Goal: Check status

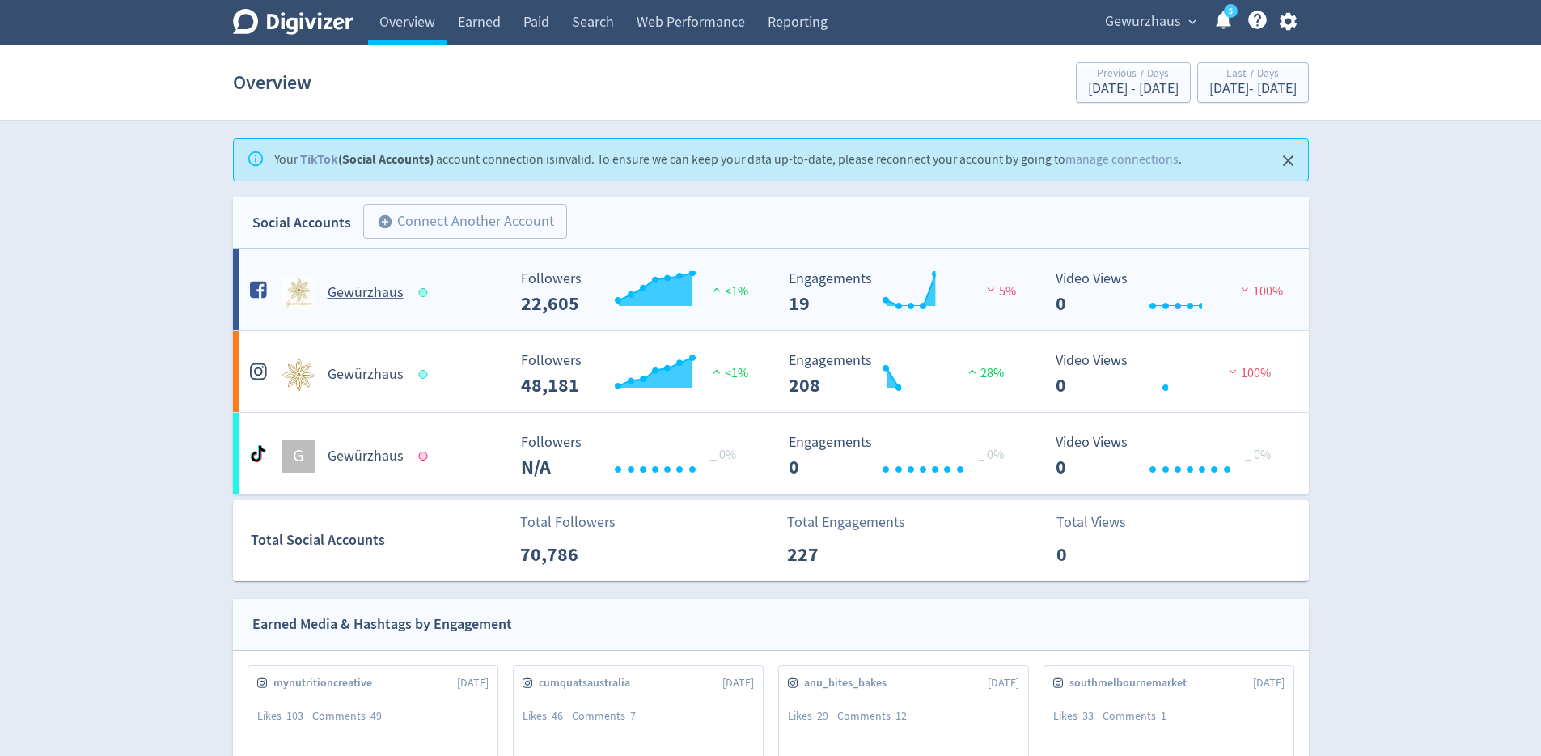
click at [362, 295] on h5 "Gewürzhaus" at bounding box center [366, 292] width 76 height 19
click at [362, 374] on h5 "Gewürzhaus" at bounding box center [366, 374] width 76 height 19
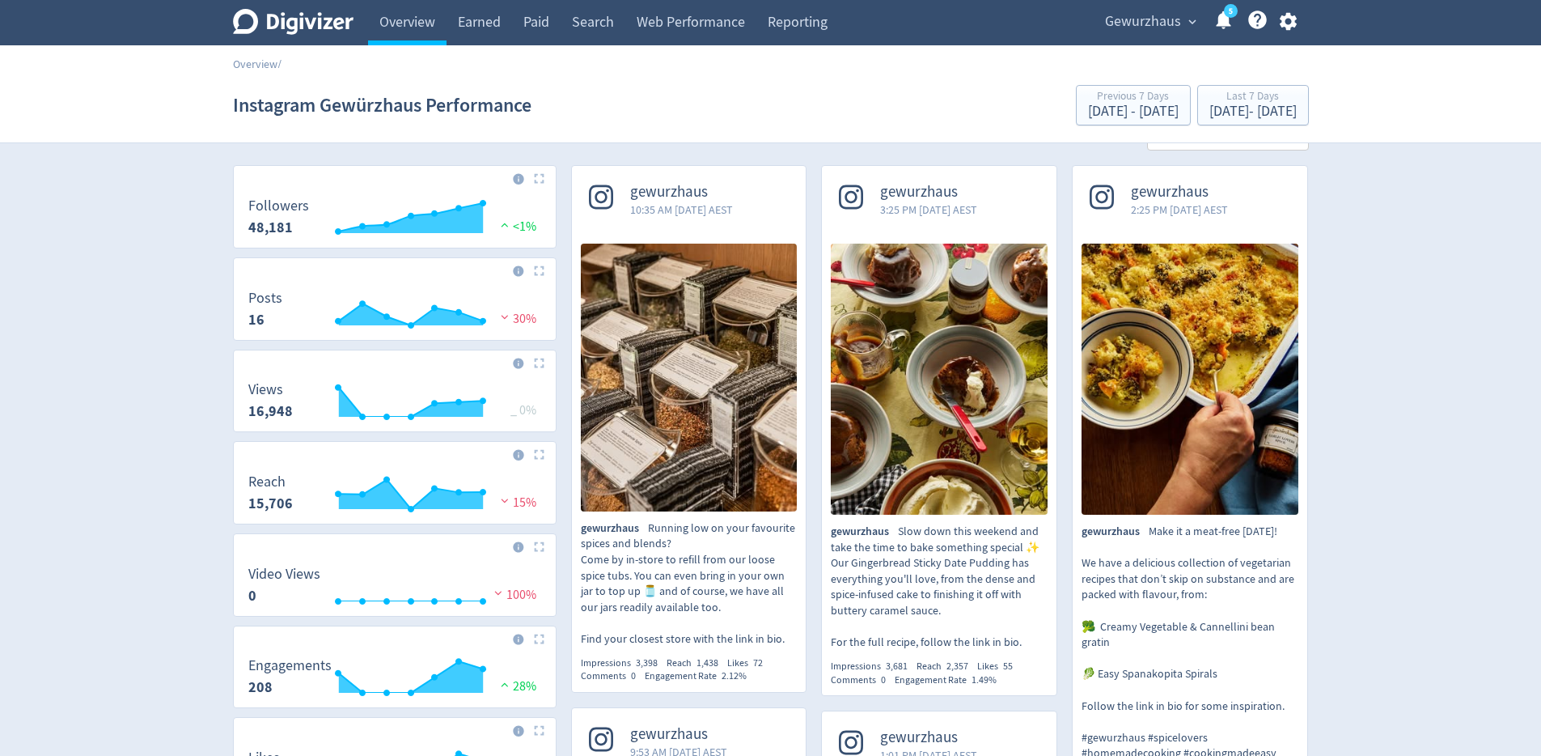
scroll to position [44, 0]
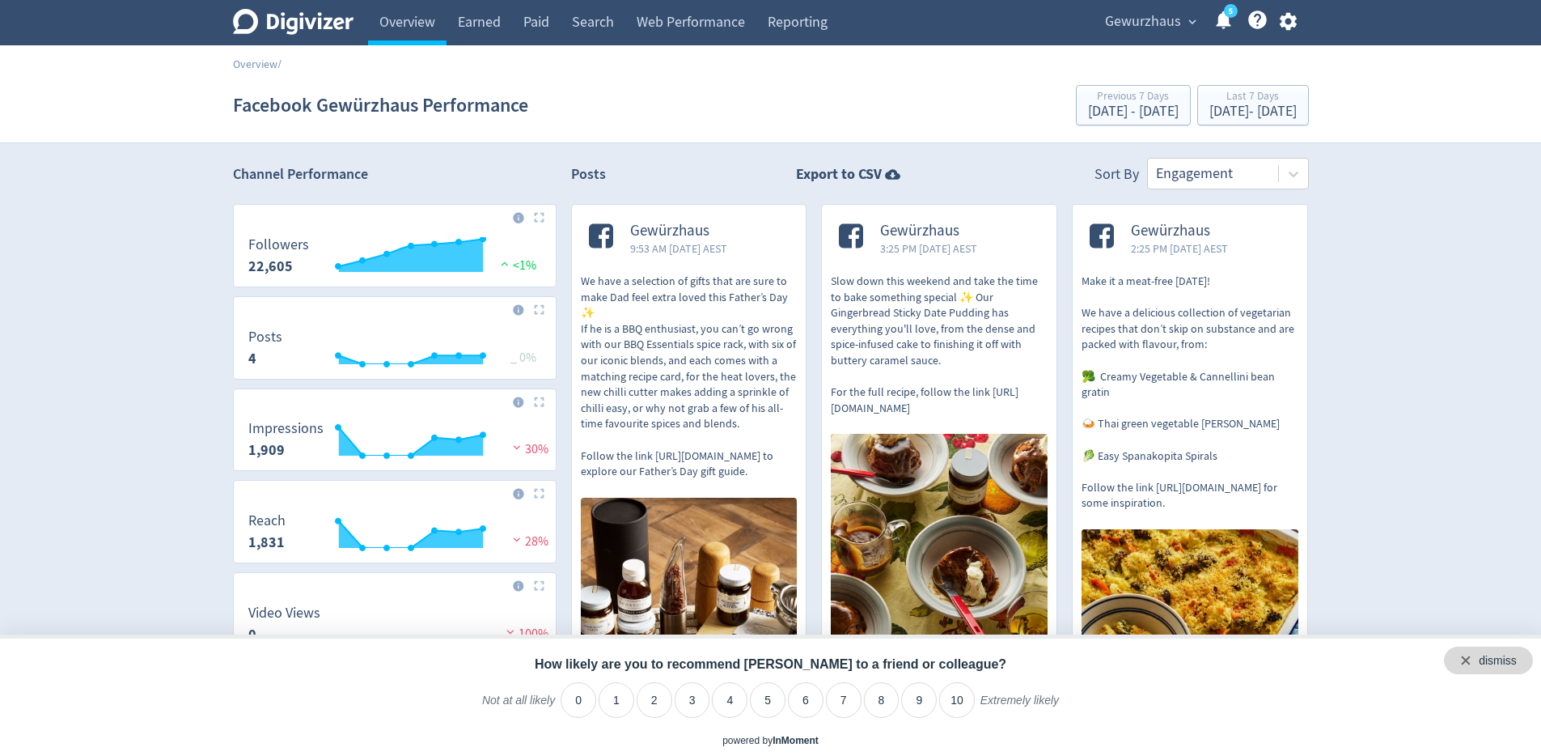
click at [1520, 659] on div "dismiss" at bounding box center [1488, 660] width 89 height 28
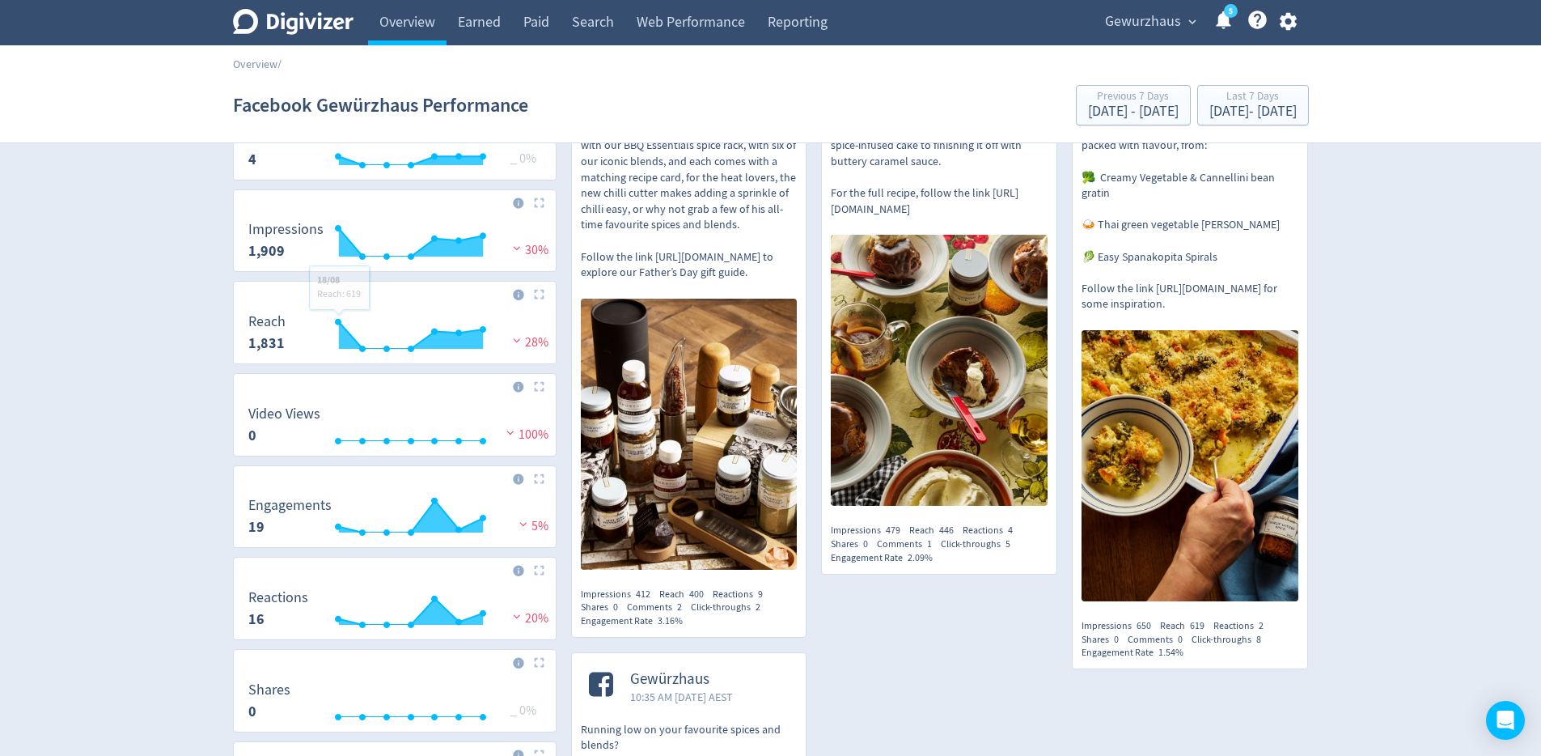
scroll to position [201, 0]
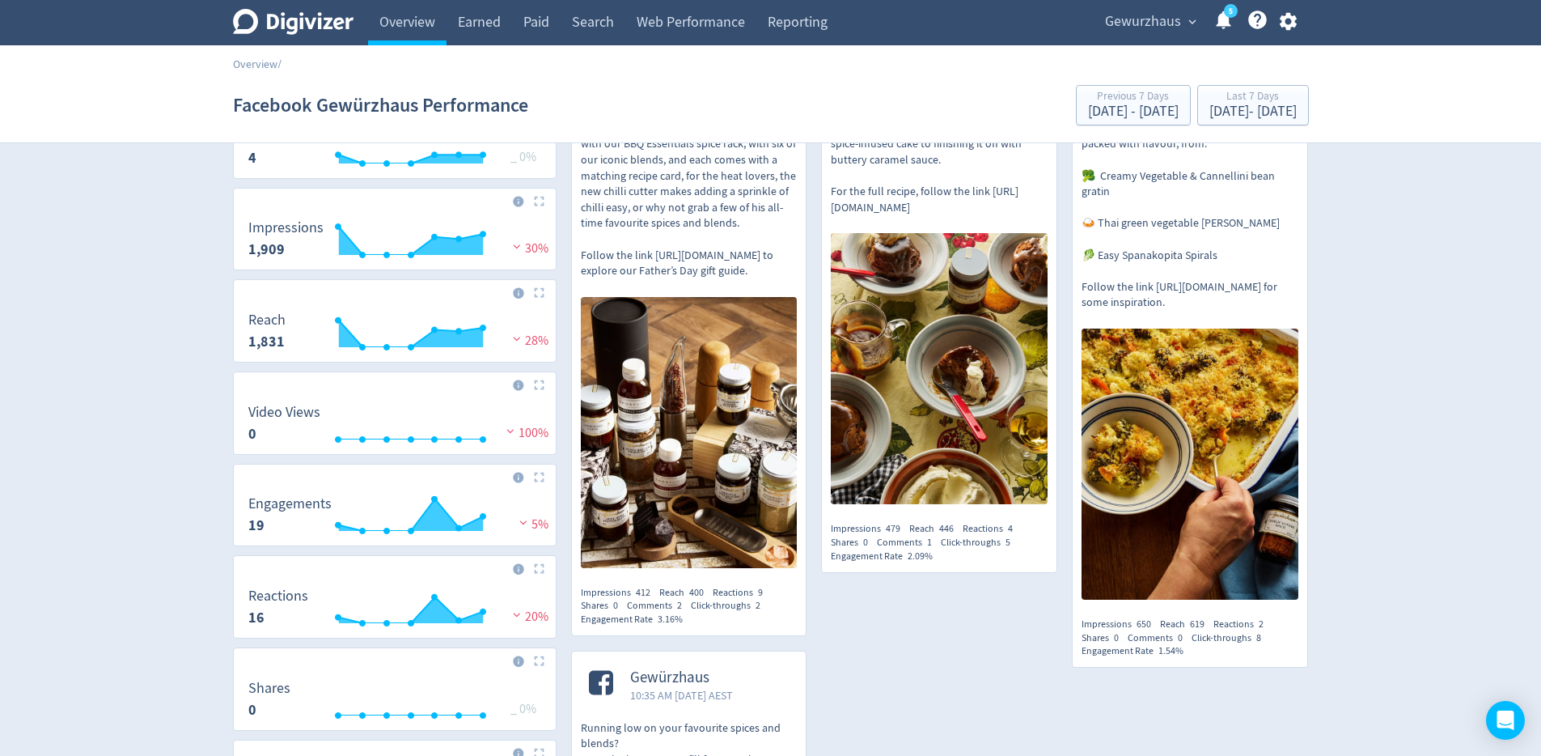
drag, startPoint x: 266, startPoint y: 527, endPoint x: 253, endPoint y: 523, distance: 13.6
click at [253, 523] on dd "19" at bounding box center [289, 524] width 83 height 19
click at [253, 523] on strong "19" at bounding box center [256, 524] width 16 height 19
drag, startPoint x: 248, startPoint y: 527, endPoint x: 284, endPoint y: 527, distance: 35.6
click at [284, 527] on dd "19" at bounding box center [289, 524] width 83 height 19
